Goal: Information Seeking & Learning: Learn about a topic

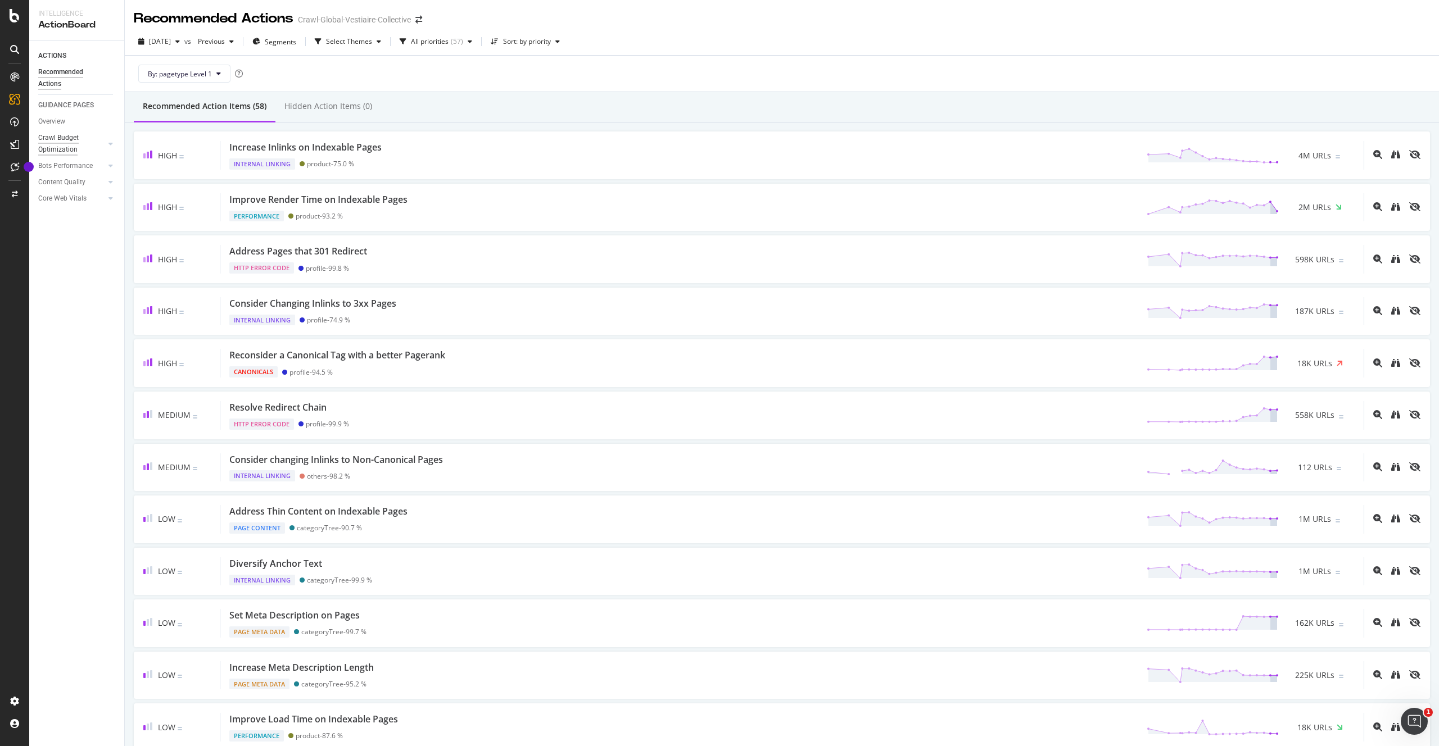
click at [61, 137] on div "Crawl Budget Optimization" at bounding box center [67, 144] width 59 height 24
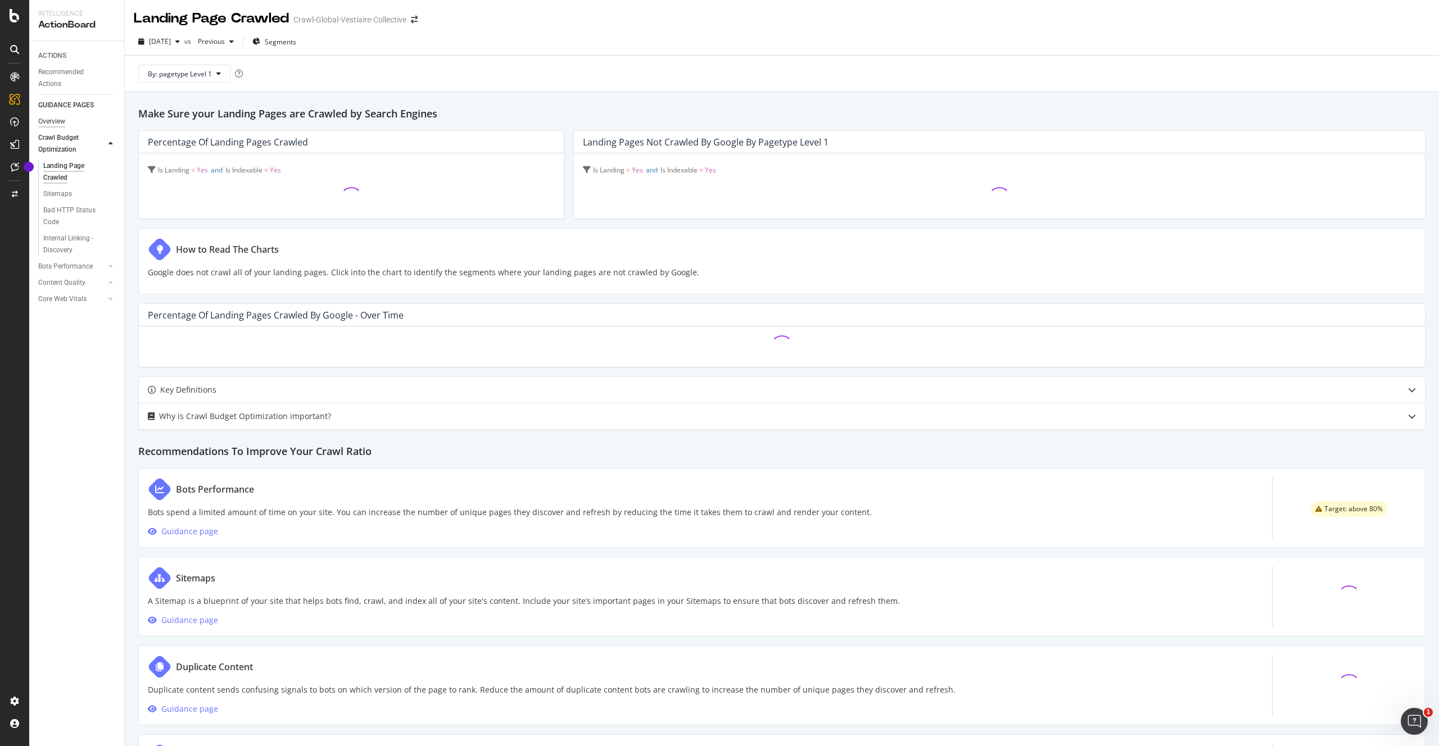
click at [56, 118] on div "Overview" at bounding box center [51, 122] width 27 height 12
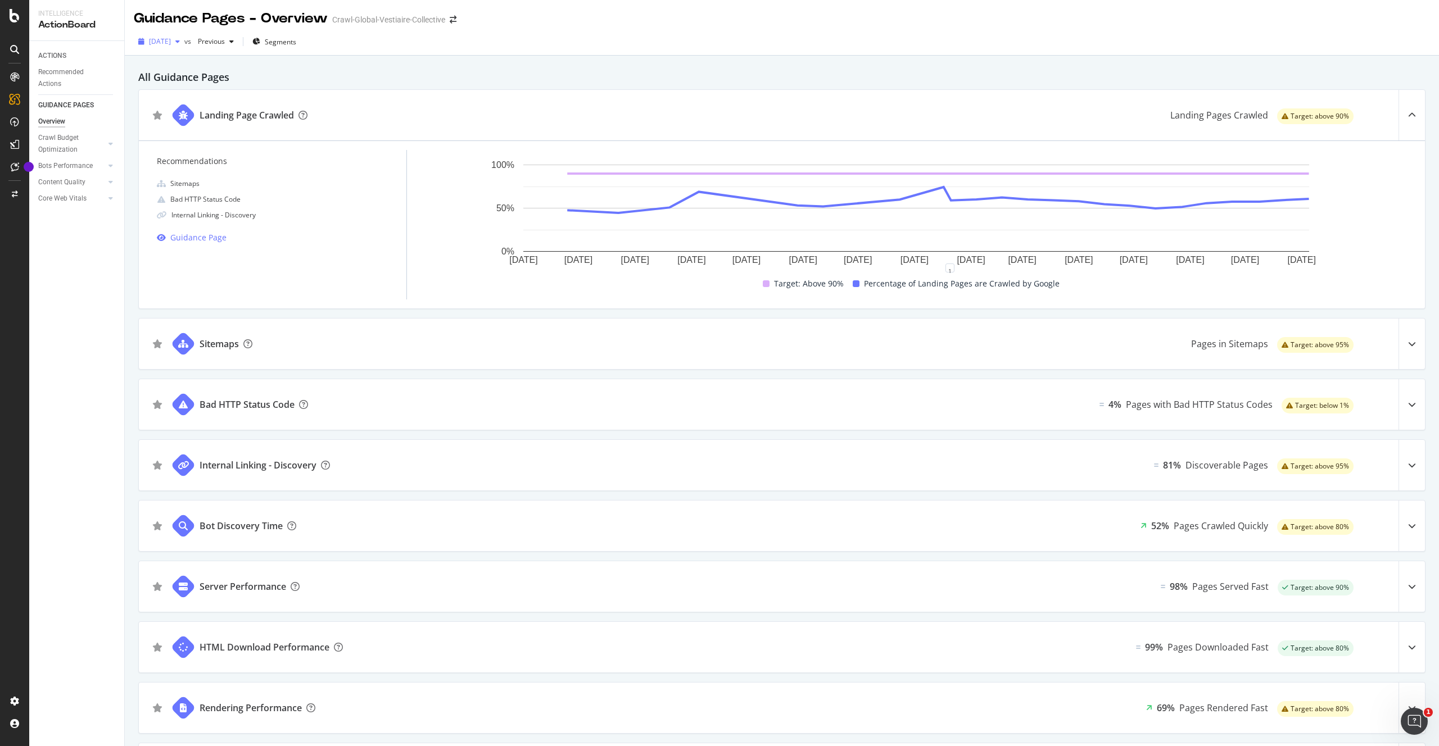
click at [171, 41] on span "[DATE]" at bounding box center [160, 42] width 22 height 10
click at [421, 34] on div "[DATE] vs Previous Segments" at bounding box center [782, 44] width 1314 height 22
click at [62, 211] on div "PageWorkers" at bounding box center [65, 211] width 47 height 11
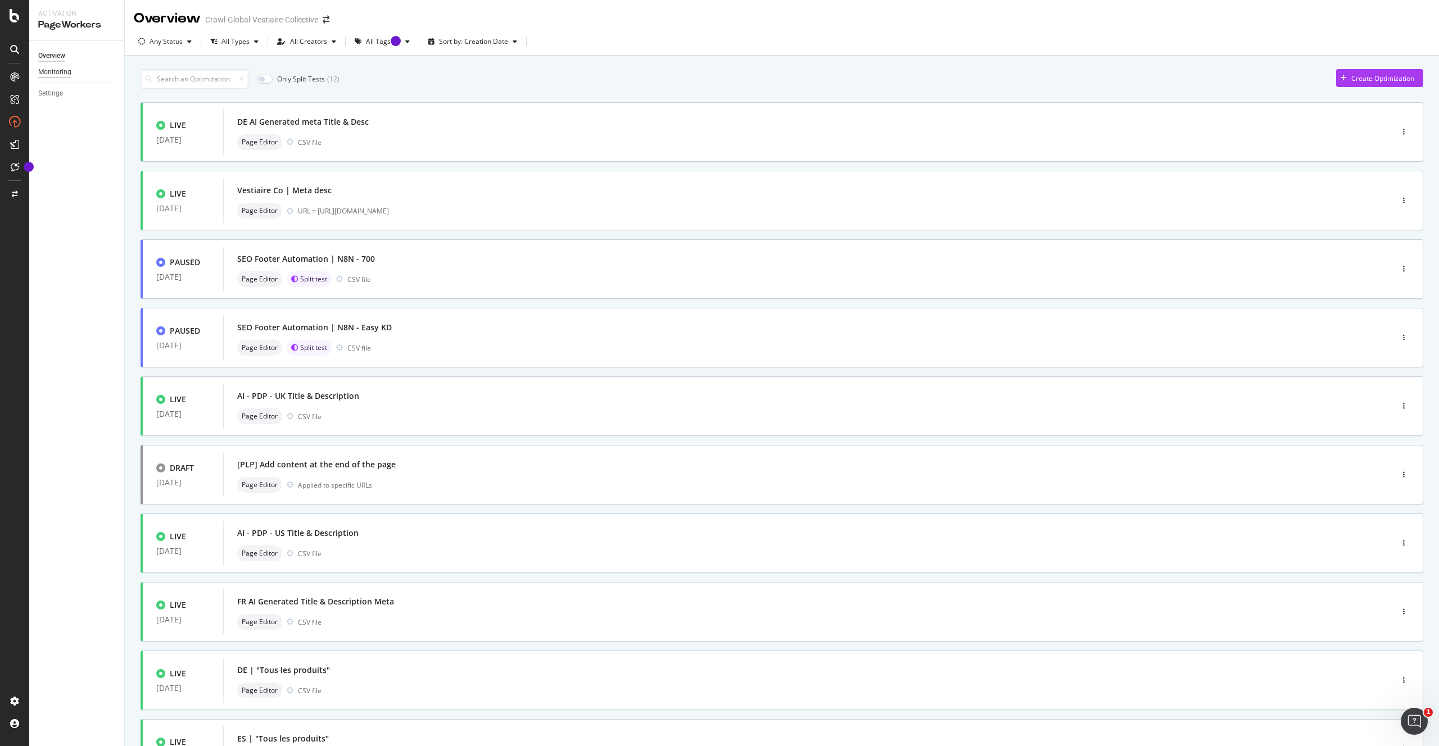
click at [67, 78] on div "Monitoring" at bounding box center [54, 72] width 33 height 12
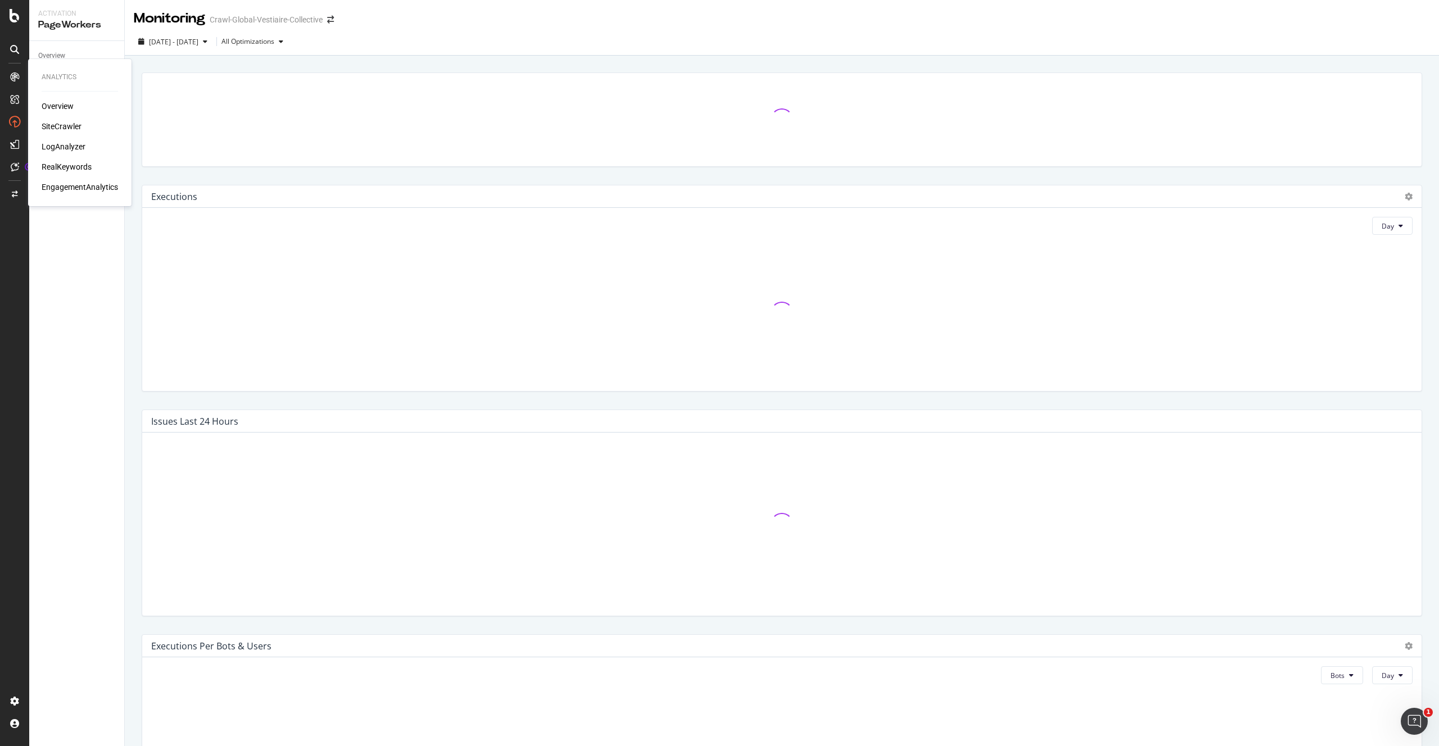
click at [56, 111] on div "Overview" at bounding box center [58, 106] width 32 height 11
